Goal: Use online tool/utility: Use online tool/utility

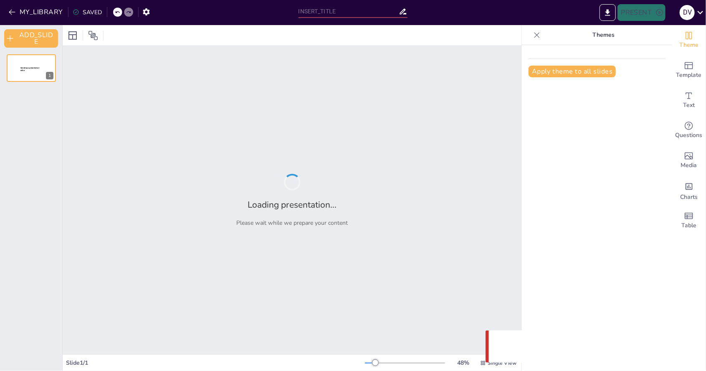
type input "Evaluación de la Estructura y Función de los Órganos Linfoides Secundarios y Te…"
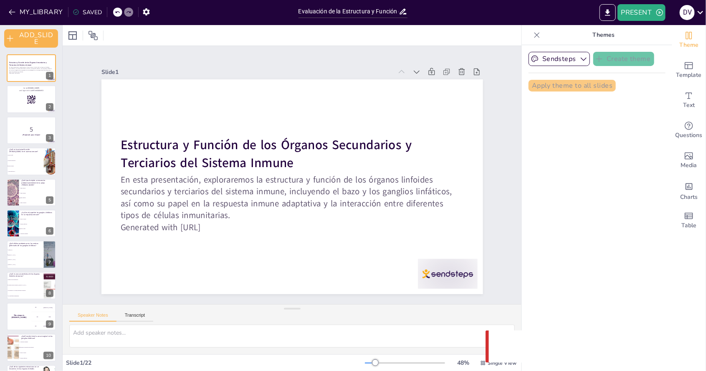
checkbox input "true"
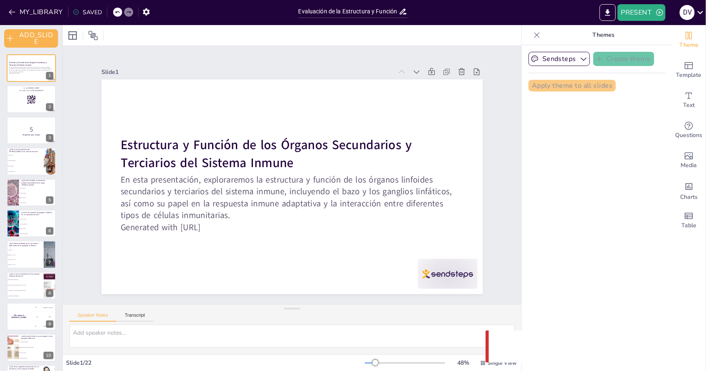
checkbox input "true"
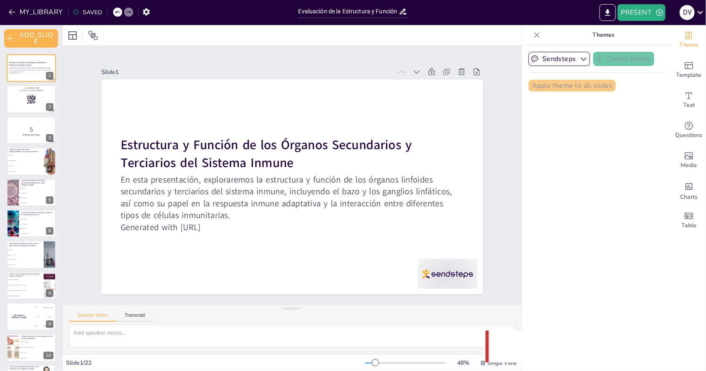
checkbox input "true"
